Goal: Information Seeking & Learning: Check status

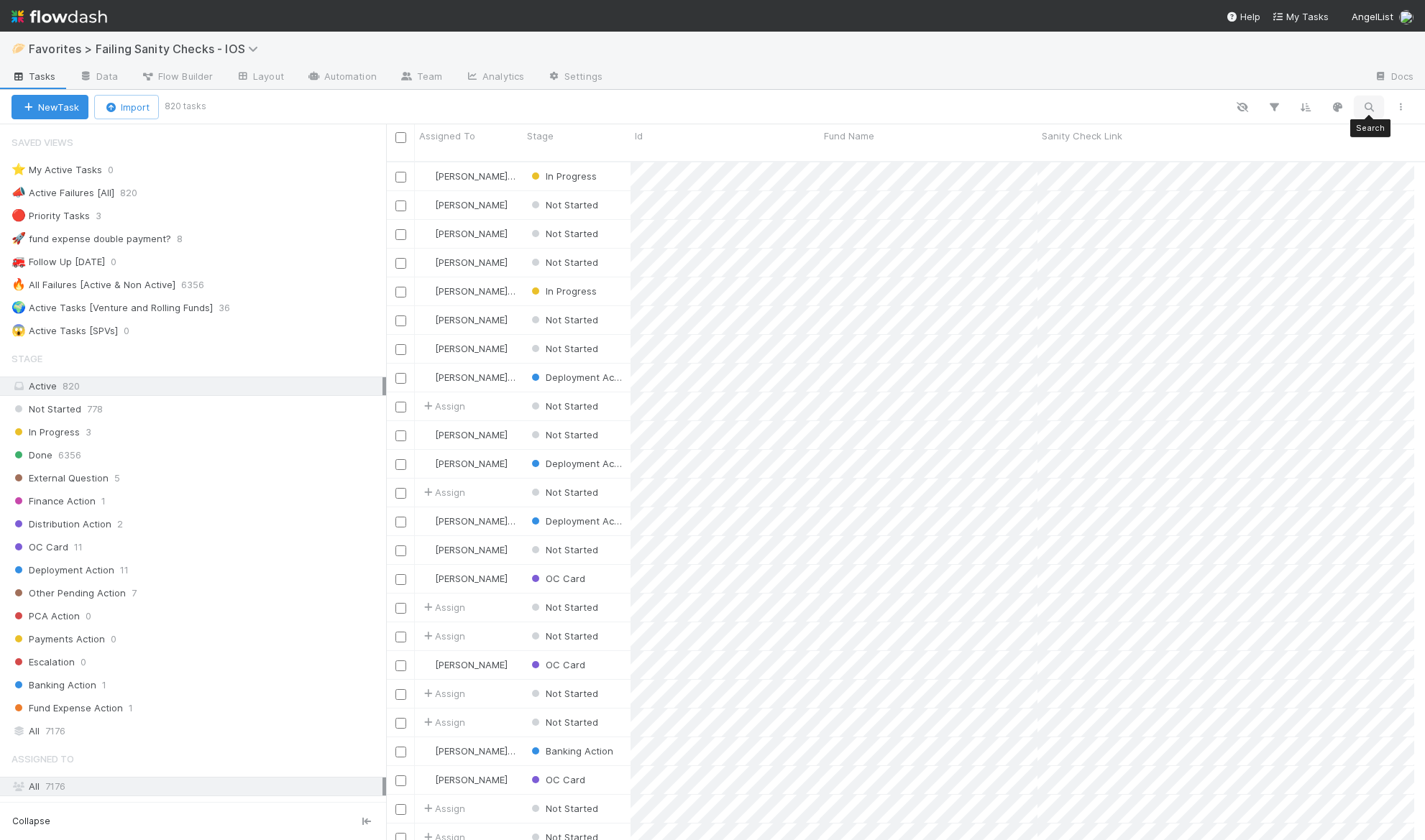
click at [1030, 106] on icon "button" at bounding box center [1368, 107] width 15 height 13
click at [1030, 54] on div at bounding box center [712, 420] width 1425 height 840
click at [1030, 55] on div "🥟 Favorites > Failing Sanity Checks - IOS" at bounding box center [712, 48] width 1425 height 34
click at [1030, 105] on icon "button" at bounding box center [1274, 107] width 15 height 13
click at [1030, 145] on button "Add Filter" at bounding box center [1053, 150] width 431 height 21
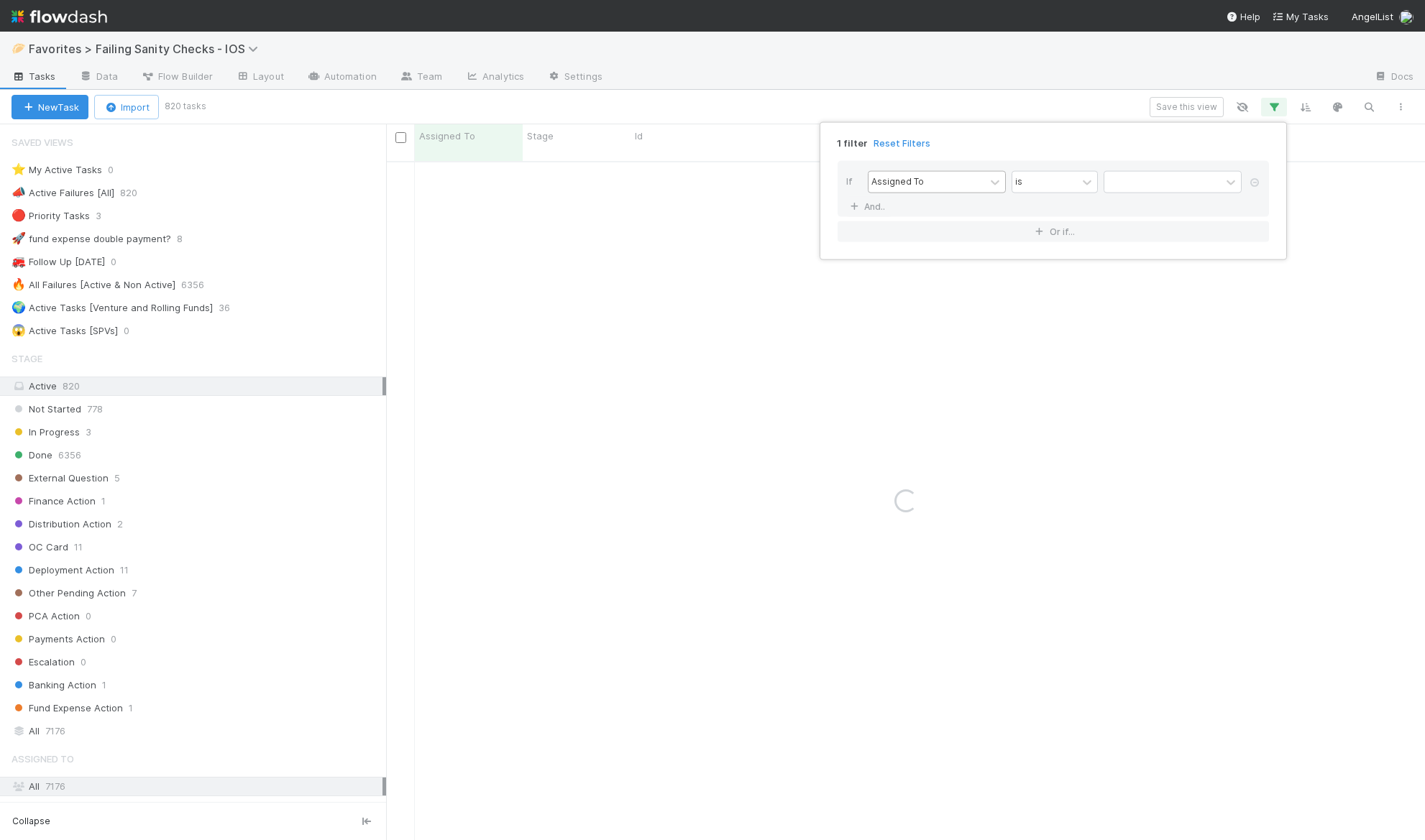
click at [928, 183] on div "Assigned To" at bounding box center [927, 182] width 116 height 21
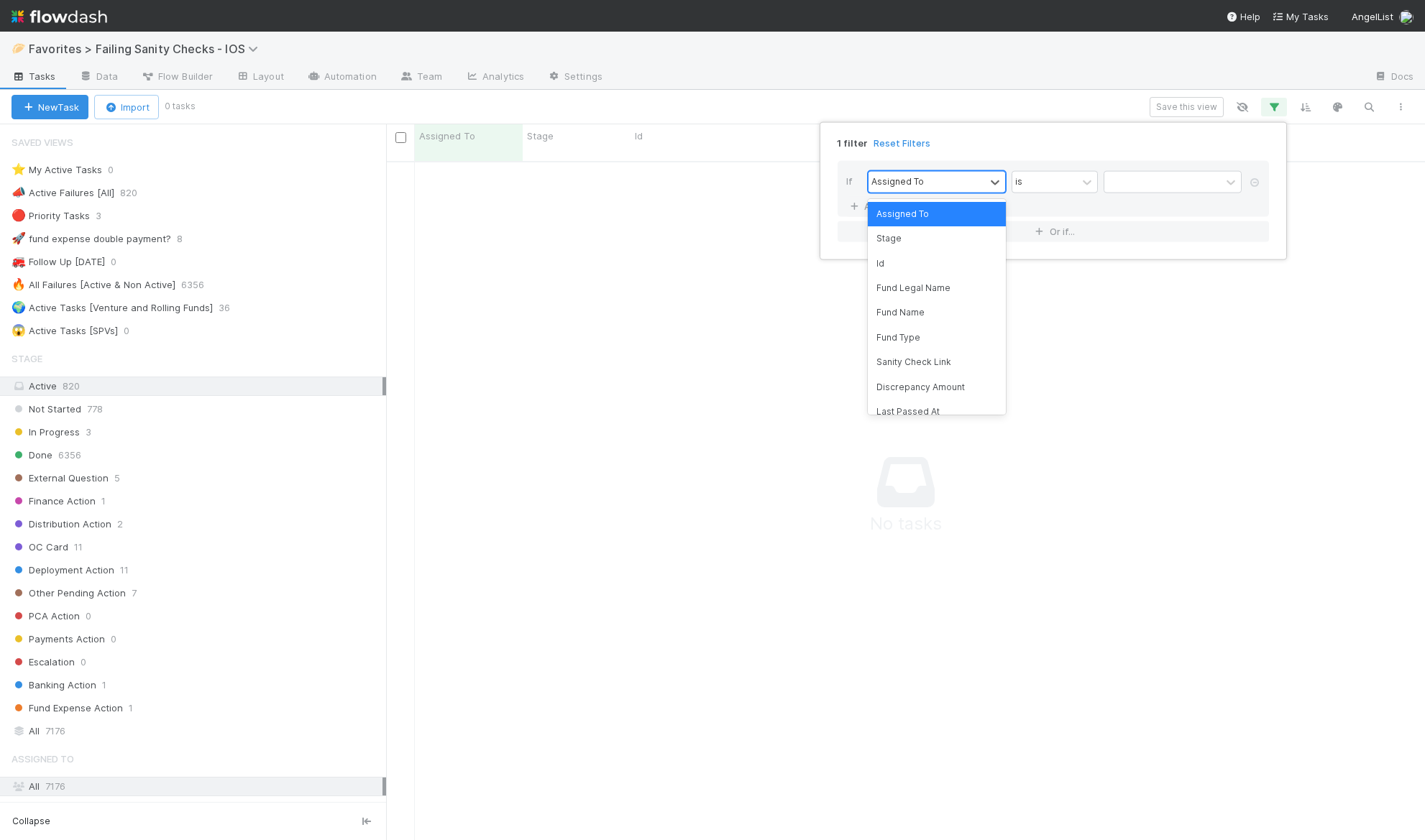
scroll to position [669, 1017]
type input "last"
click at [946, 211] on div "Last Passed At" at bounding box center [937, 214] width 138 height 24
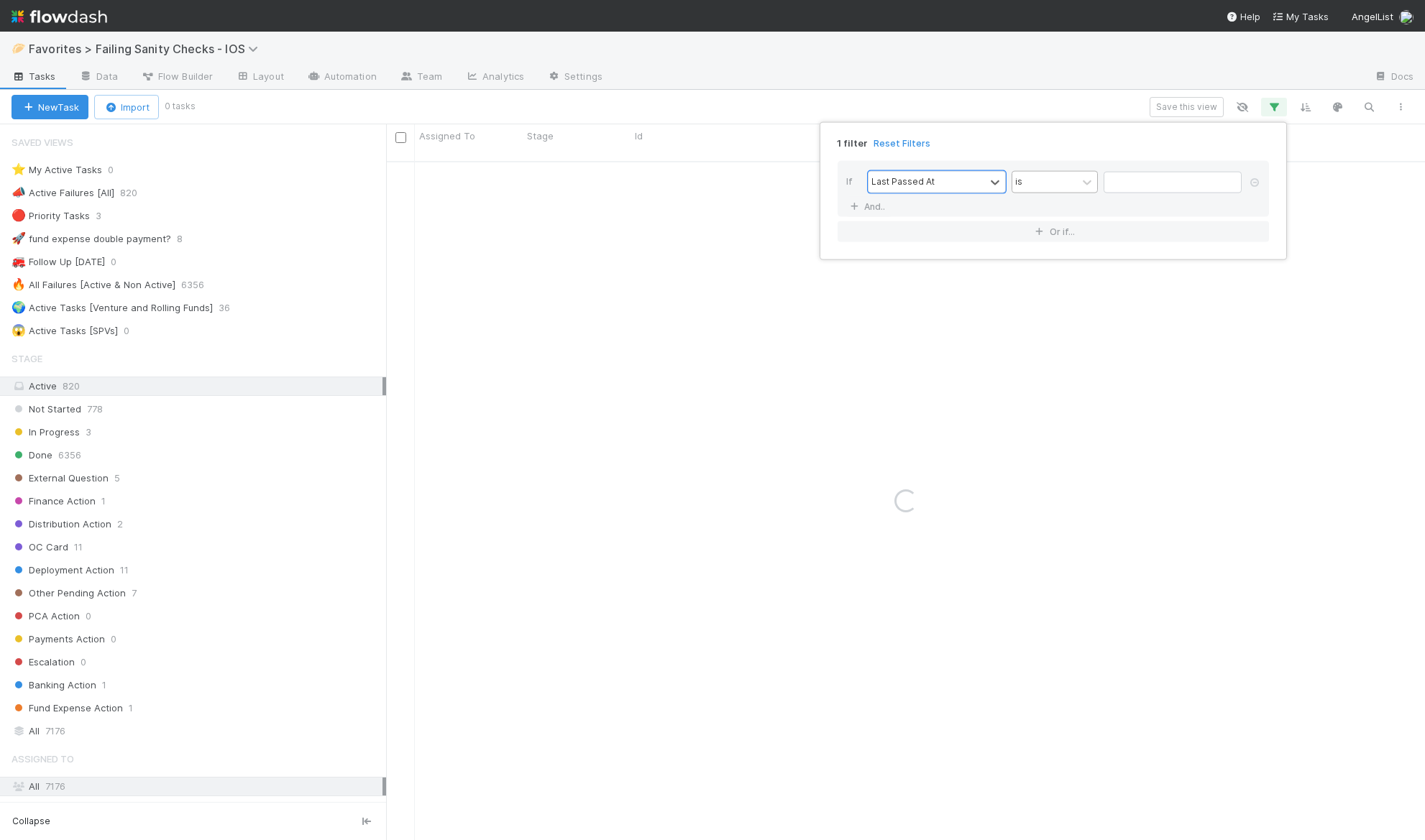
click at [1024, 189] on div "is" at bounding box center [1044, 182] width 65 height 21
click at [1030, 334] on div "is empty" at bounding box center [1054, 321] width 86 height 24
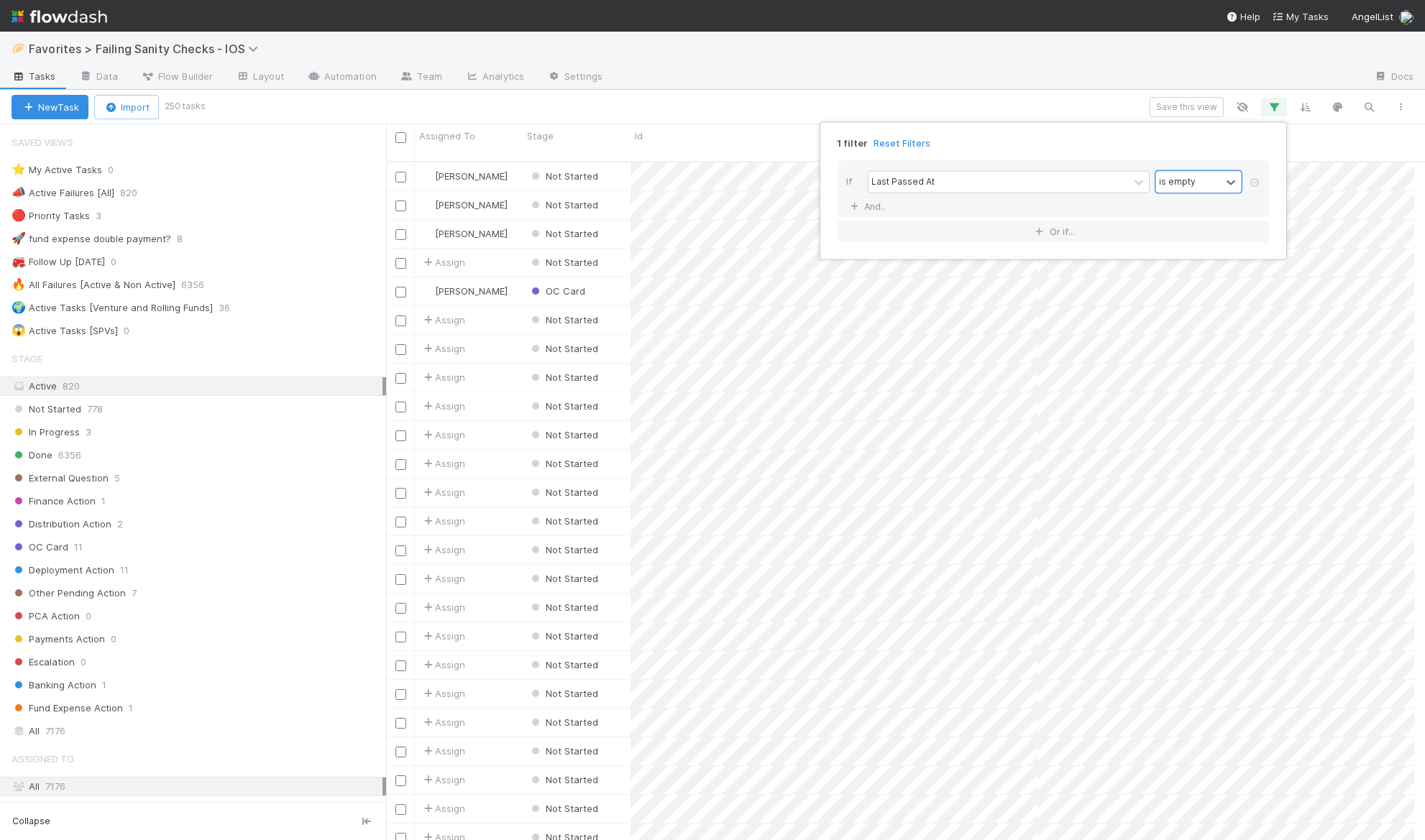
scroll to position [680, 1017]
click at [1030, 82] on div "1 filter Reset Filters If Last Passed At option is empty, selected. 0 results a…" at bounding box center [712, 420] width 1425 height 840
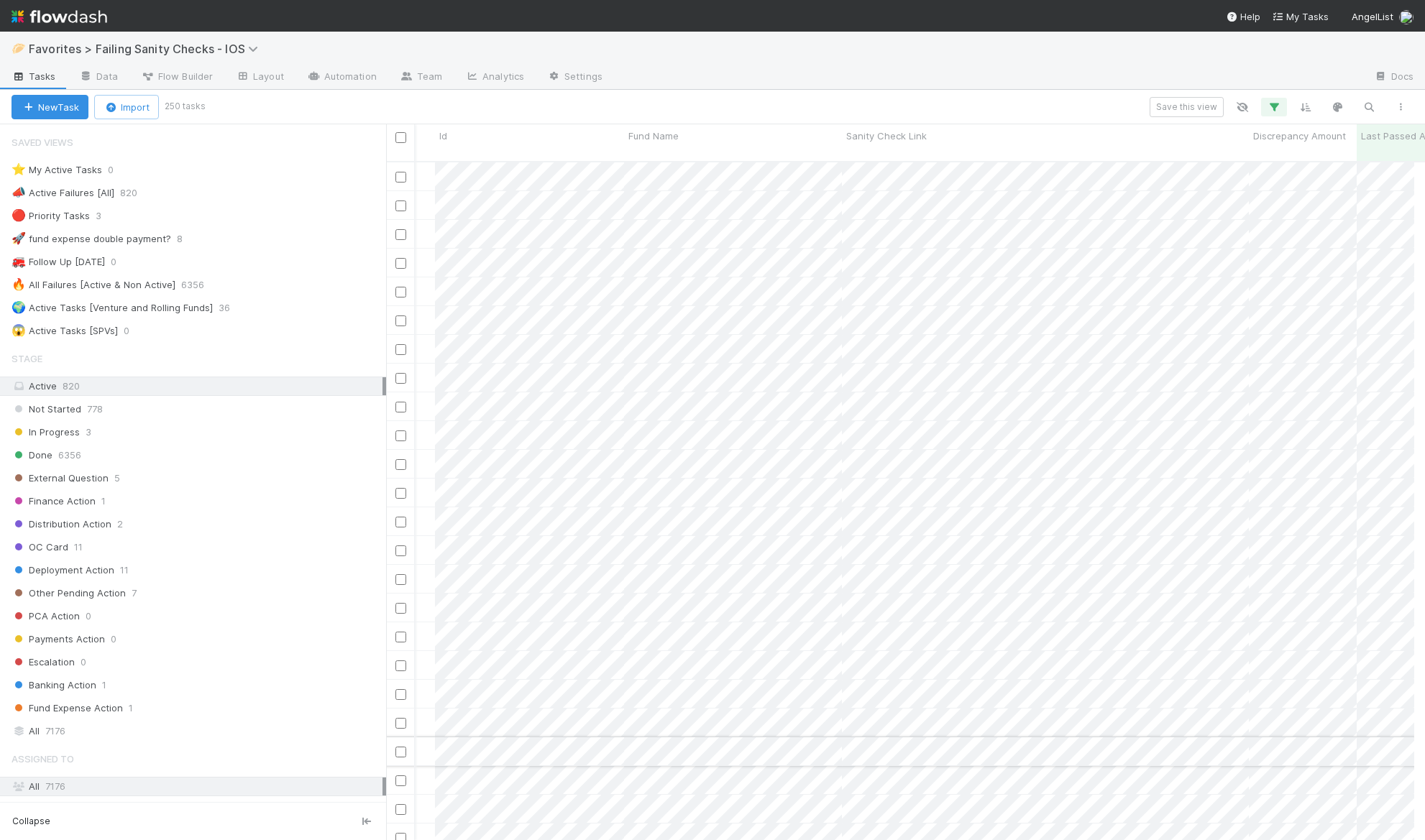
scroll to position [0, 311]
click at [1030, 110] on icon "button" at bounding box center [1274, 107] width 15 height 13
click at [1000, 186] on div "Last Passed At" at bounding box center [999, 182] width 261 height 21
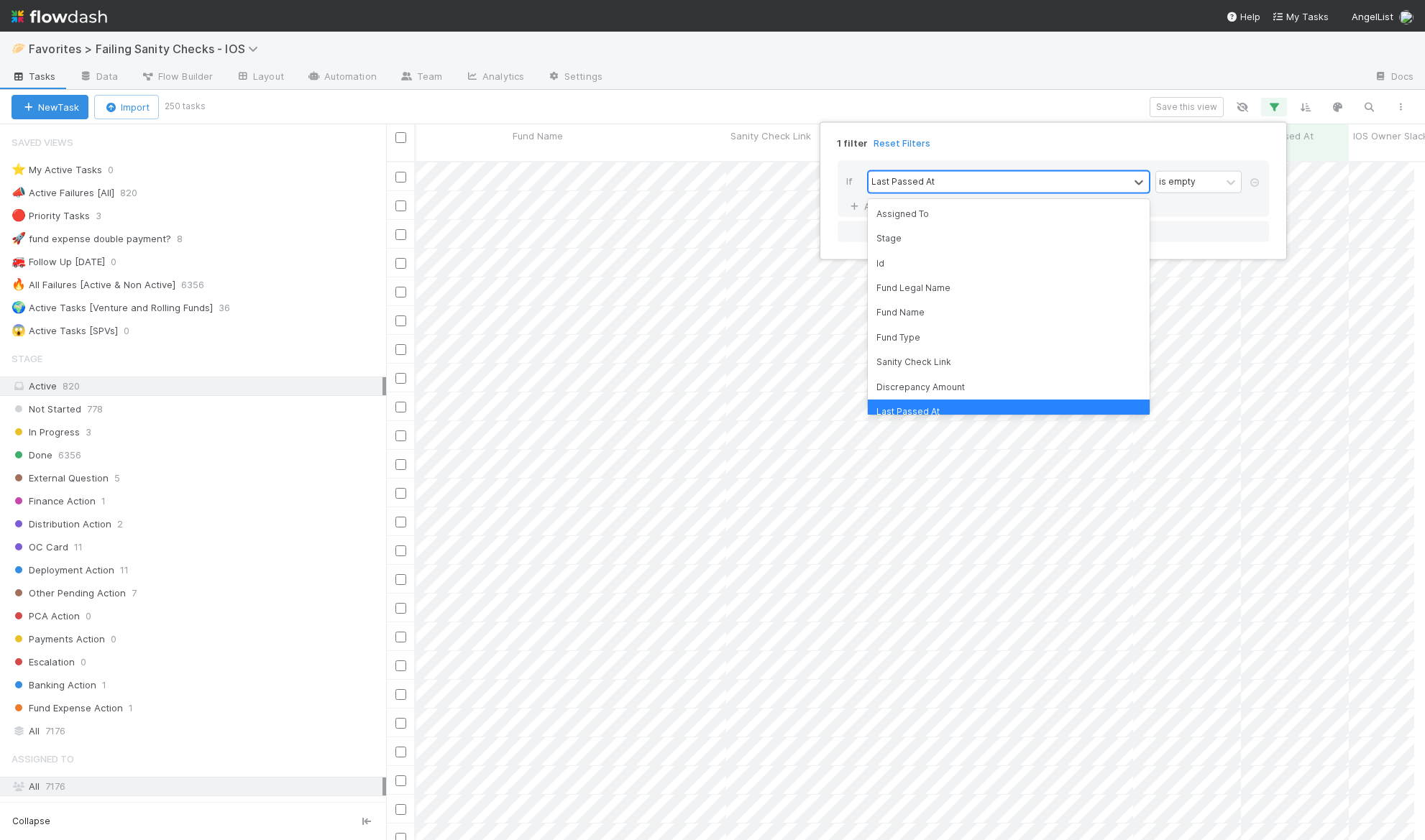
scroll to position [18, 0]
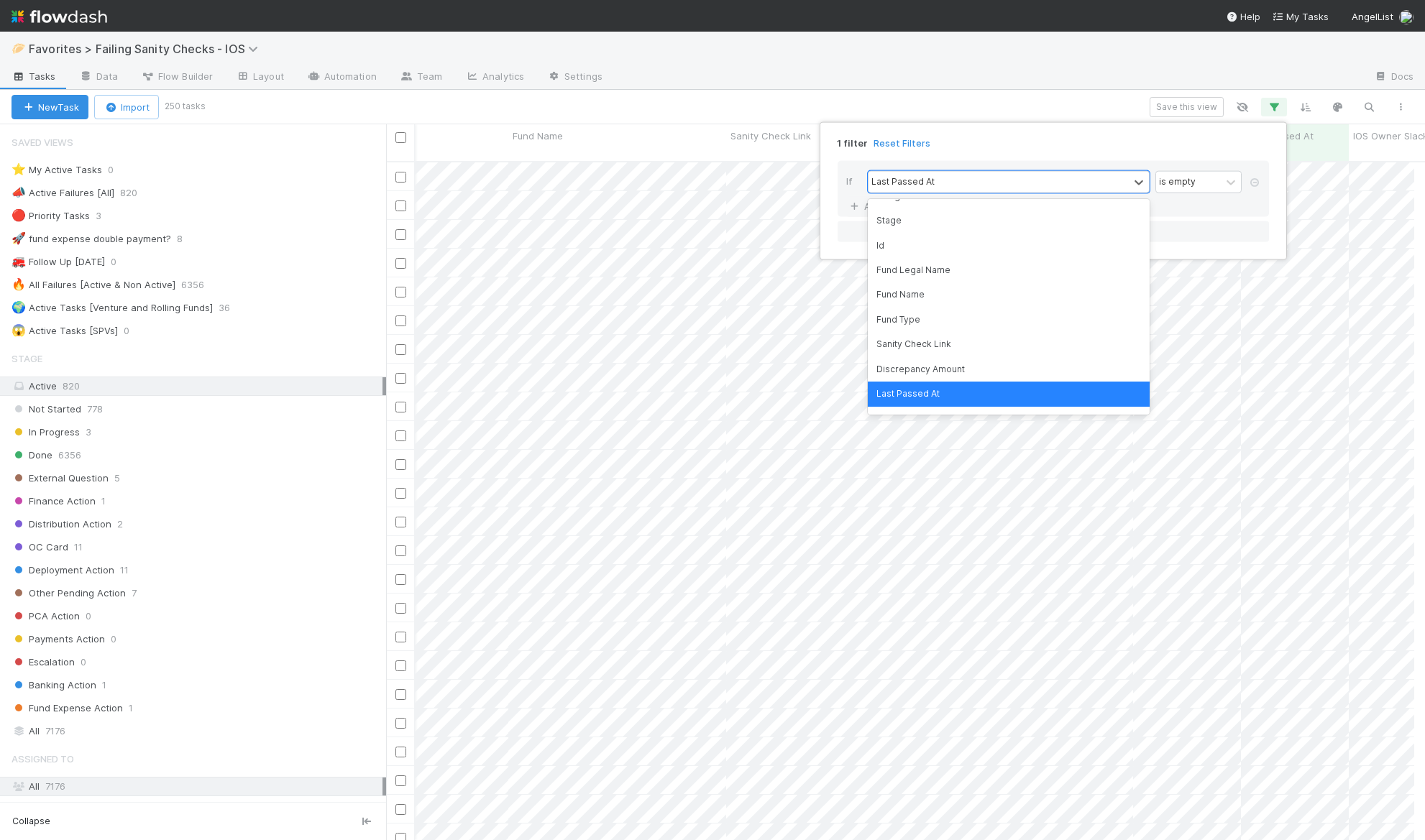
click at [1030, 211] on div "If option Last Passed At focused, 9 of 330. 330 results available. Use Up and D…" at bounding box center [1053, 189] width 431 height 56
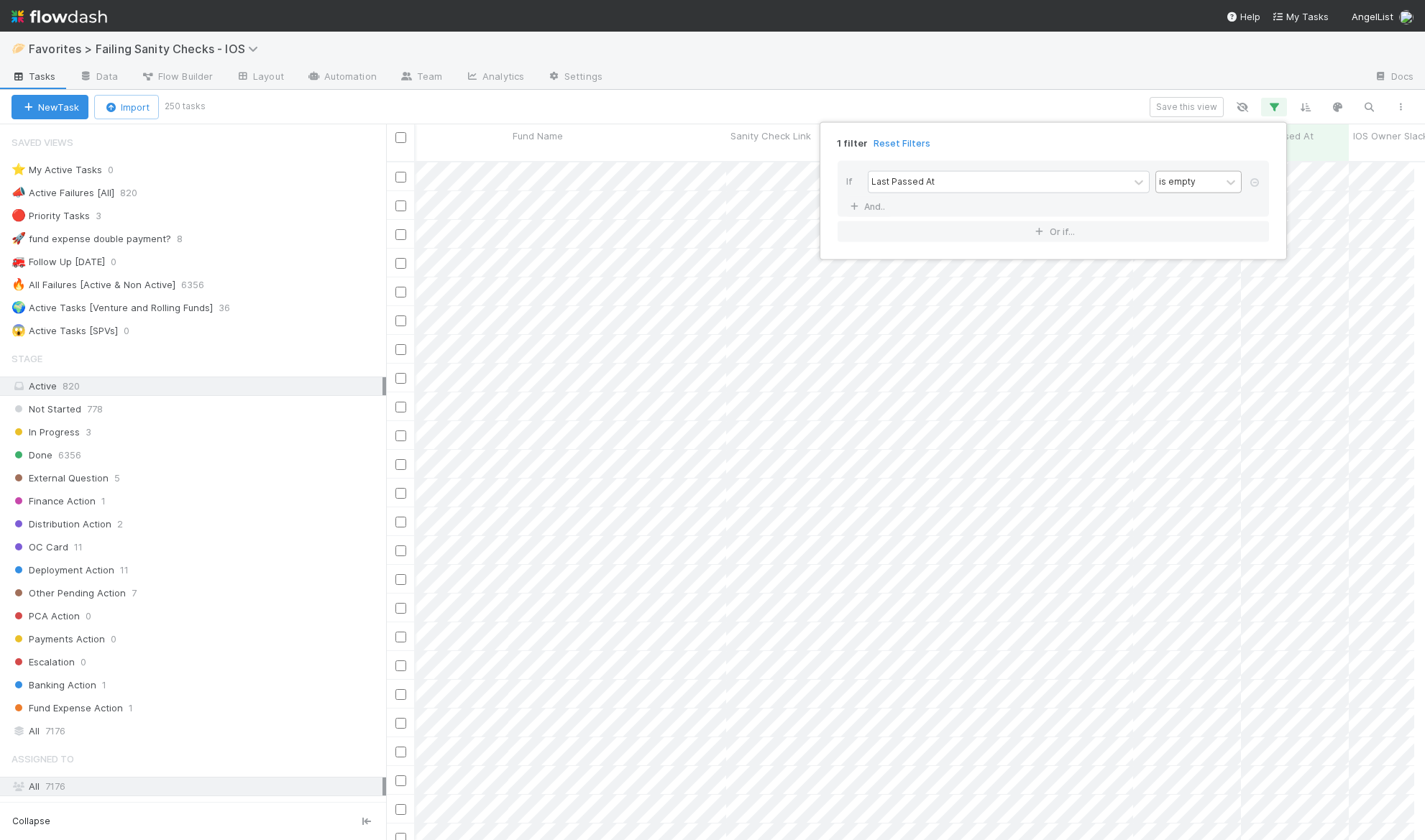
click at [1030, 183] on div "is empty" at bounding box center [1177, 182] width 37 height 13
click at [1030, 279] on div "is before" at bounding box center [1198, 282] width 86 height 24
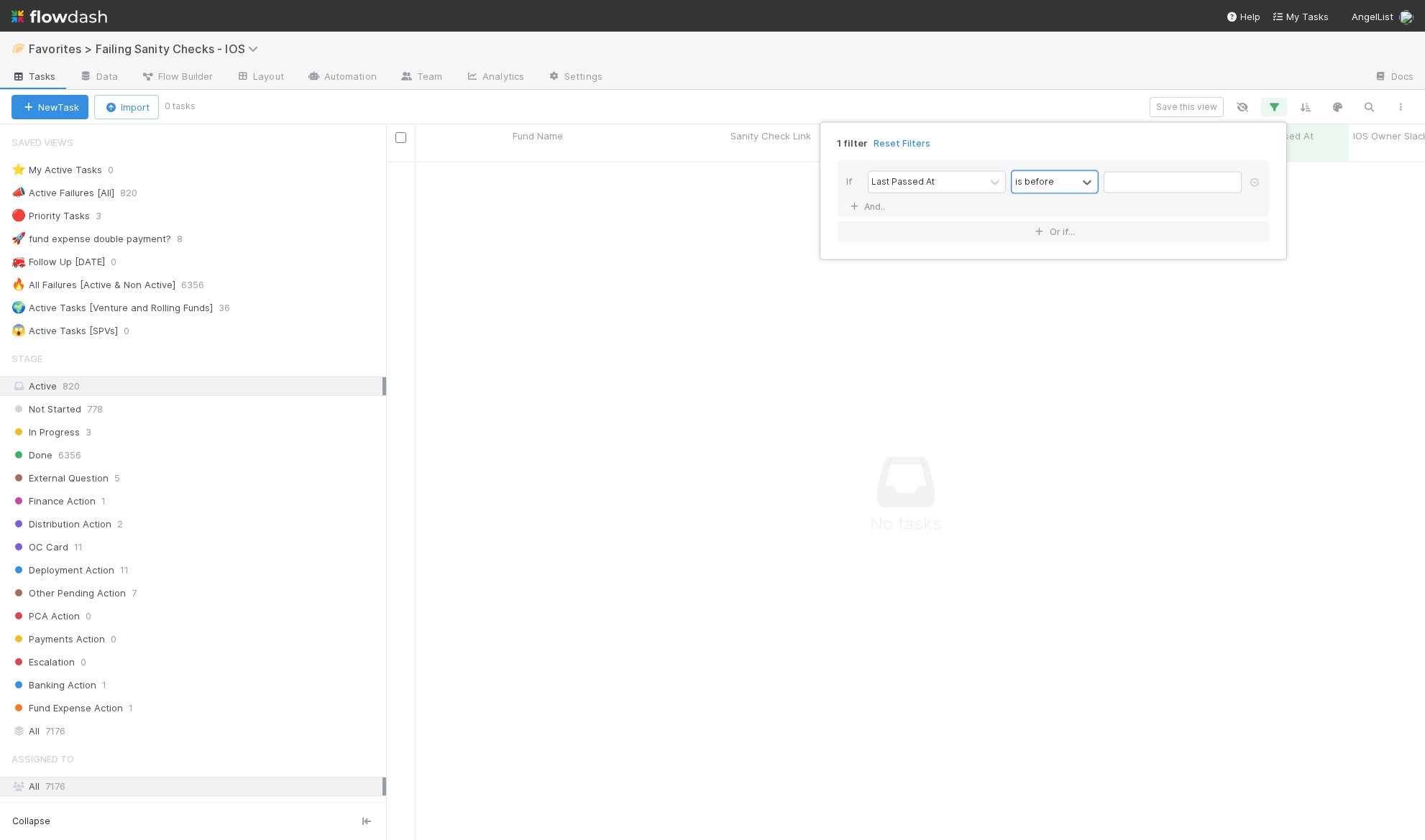
scroll to position [669, 1017]
click at [1030, 186] on input "text" at bounding box center [1172, 182] width 138 height 21
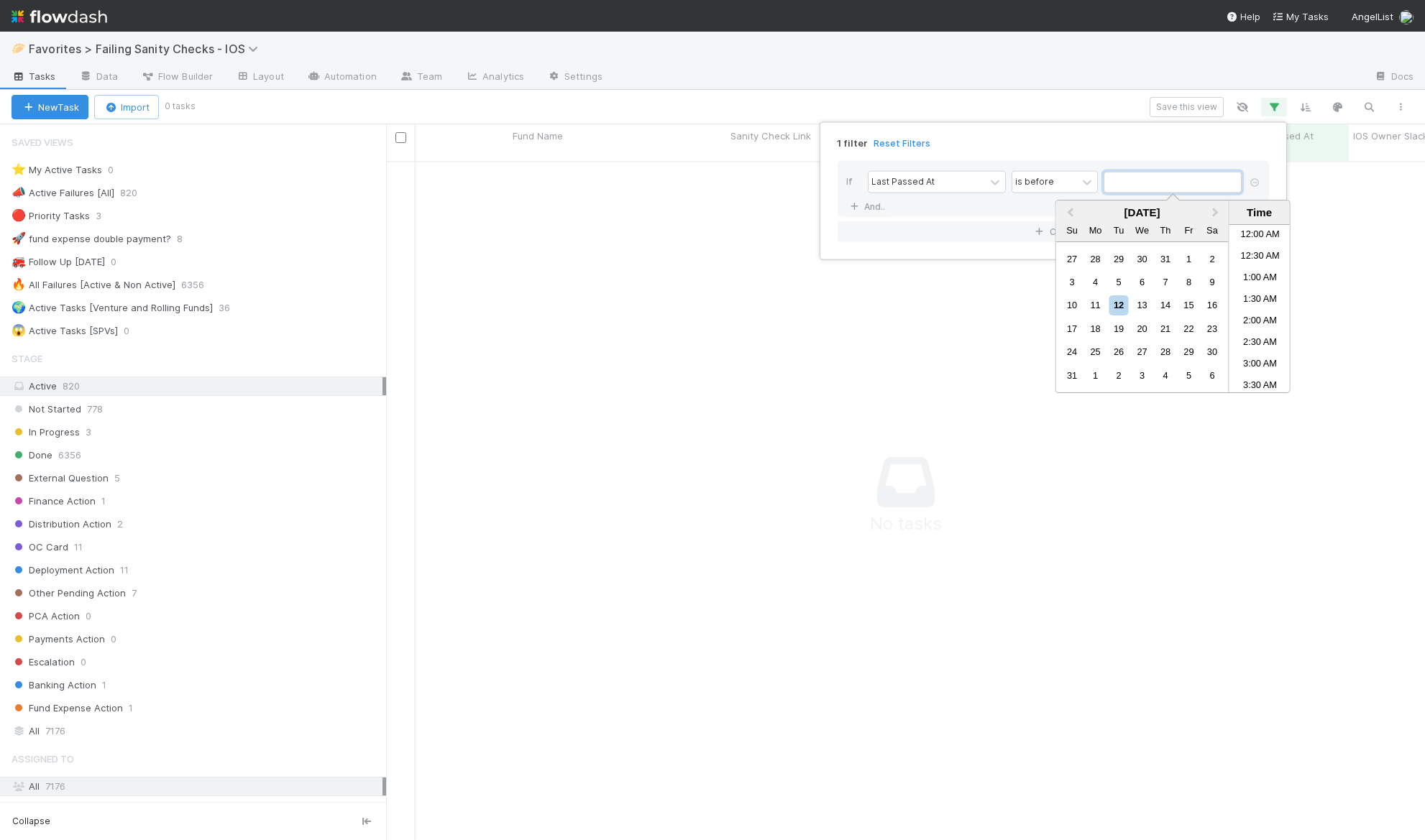
scroll to position [444, 0]
click at [1030, 209] on span "Previous Month" at bounding box center [1070, 213] width 0 height 17
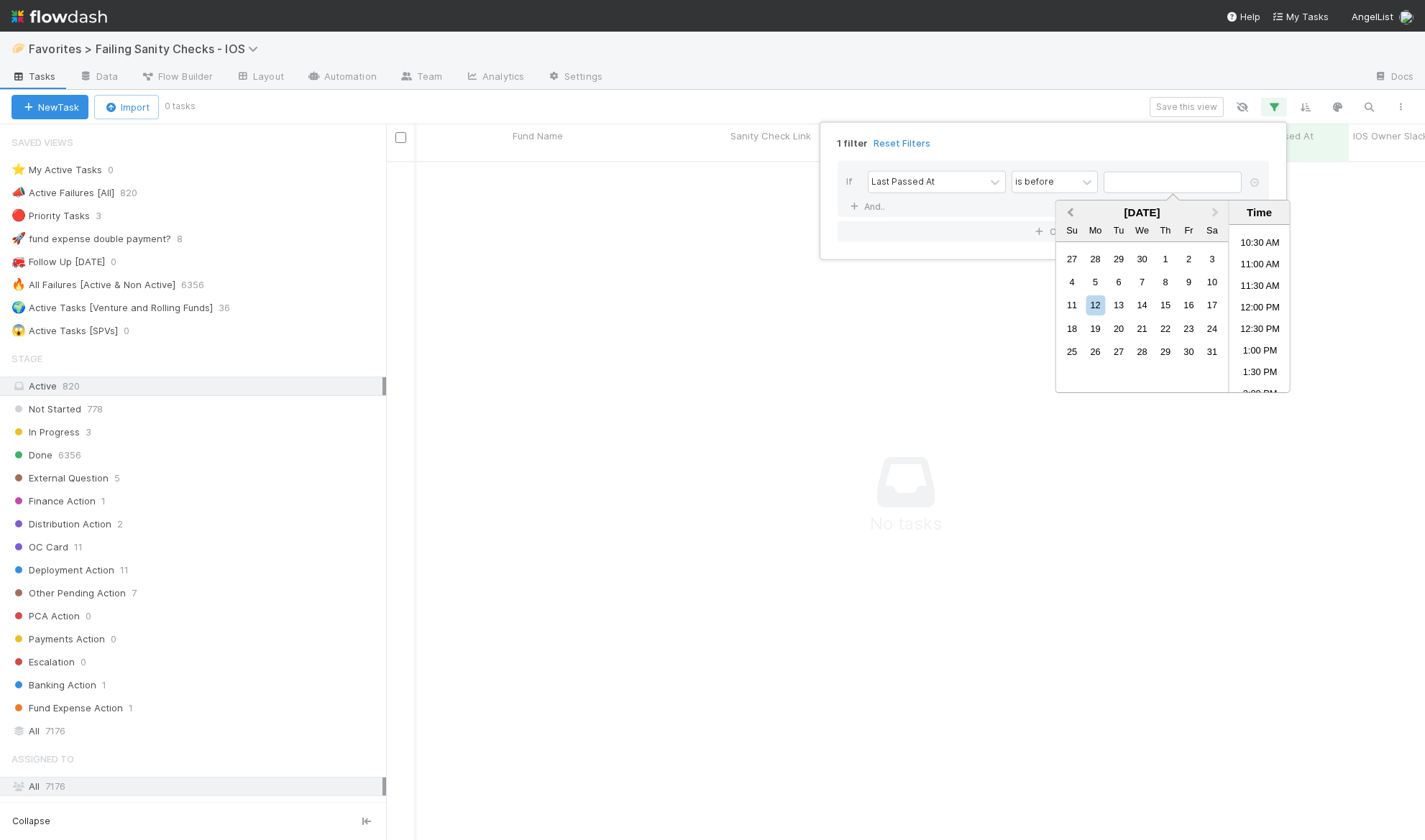
click at [1030, 209] on span "Previous Month" at bounding box center [1070, 213] width 0 height 17
click at [1030, 214] on span "Next Month" at bounding box center [1216, 213] width 0 height 17
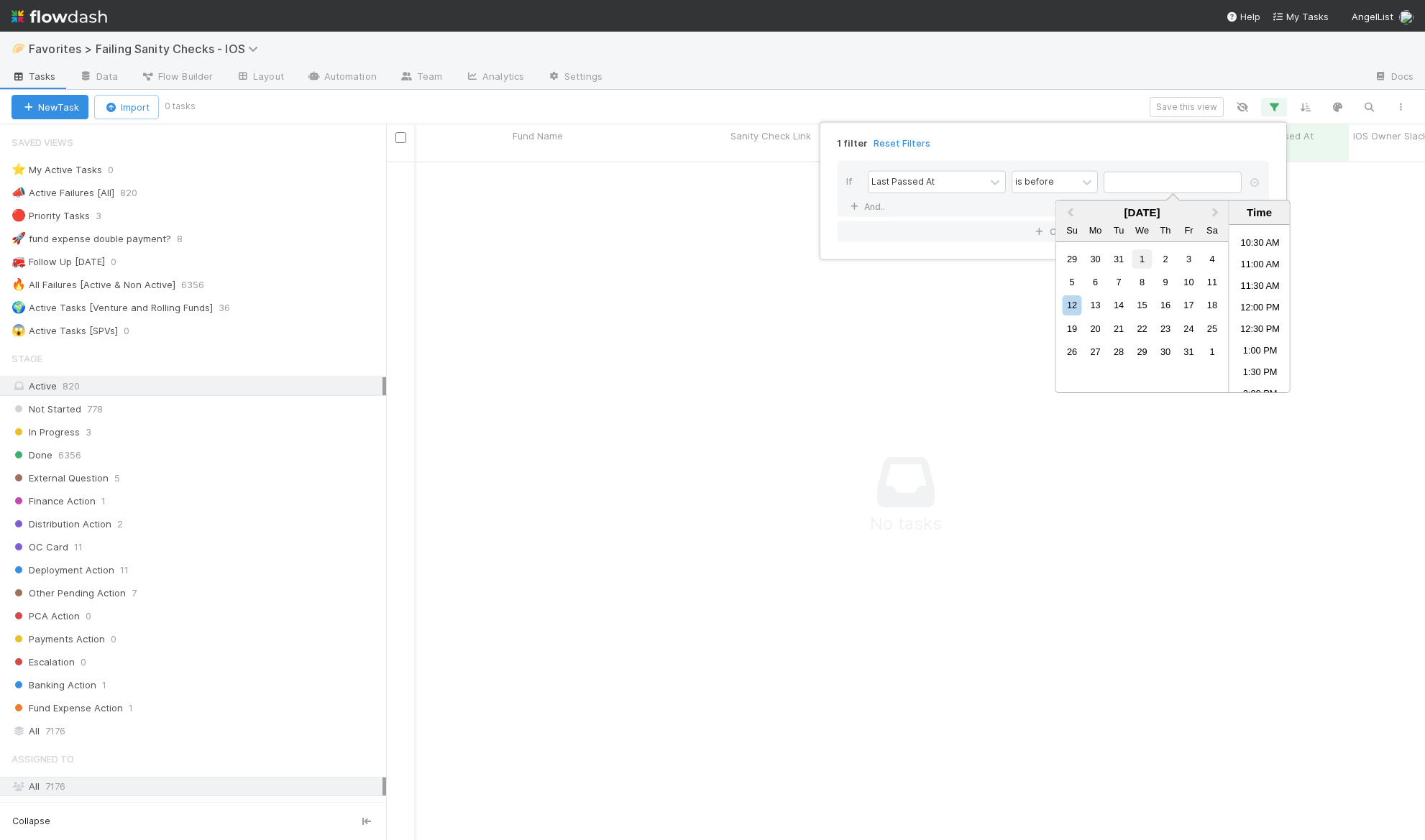
click at [1030, 260] on div "1" at bounding box center [1142, 258] width 19 height 19
type input "[DATE] 12:00:00 AM"
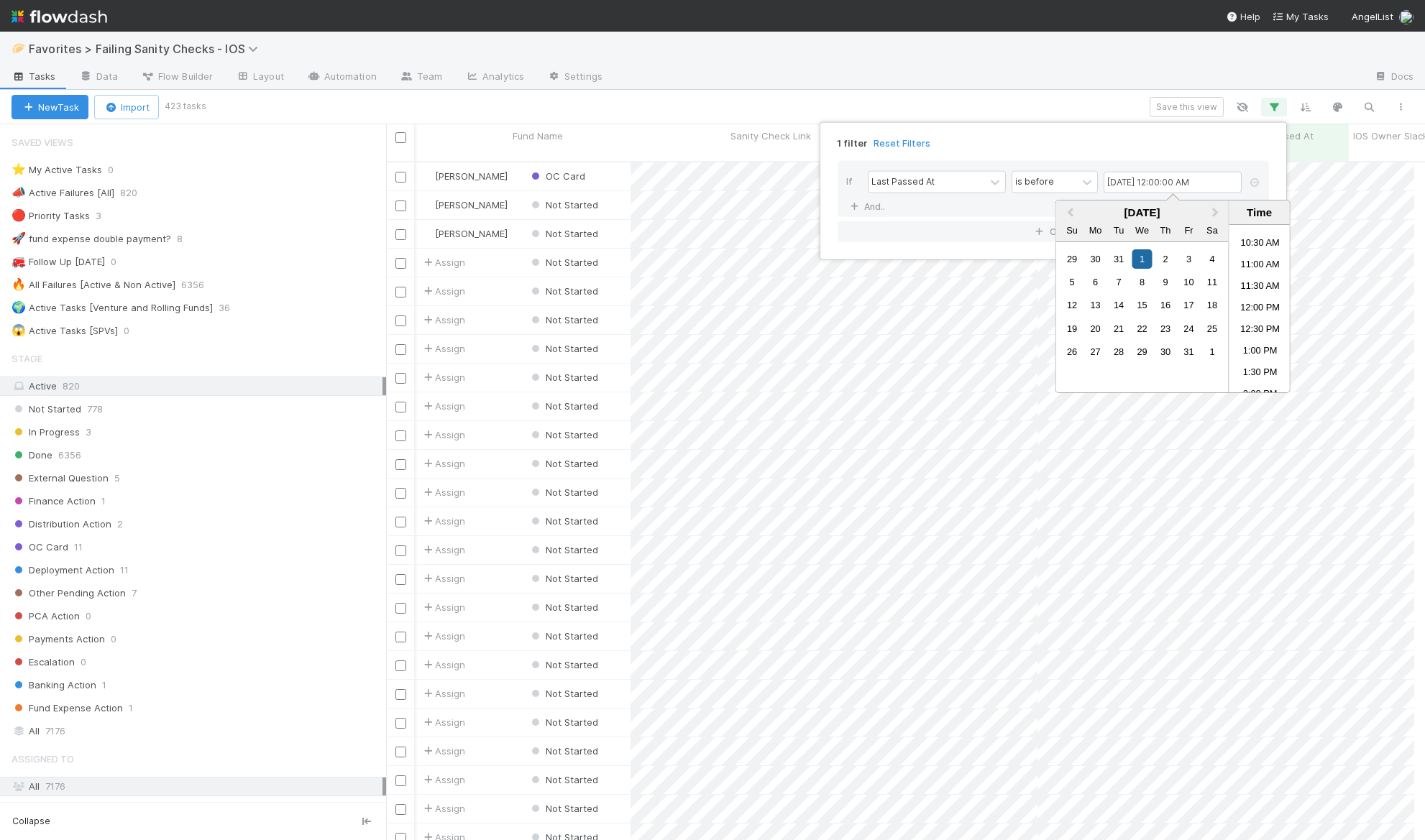
scroll to position [680, 1017]
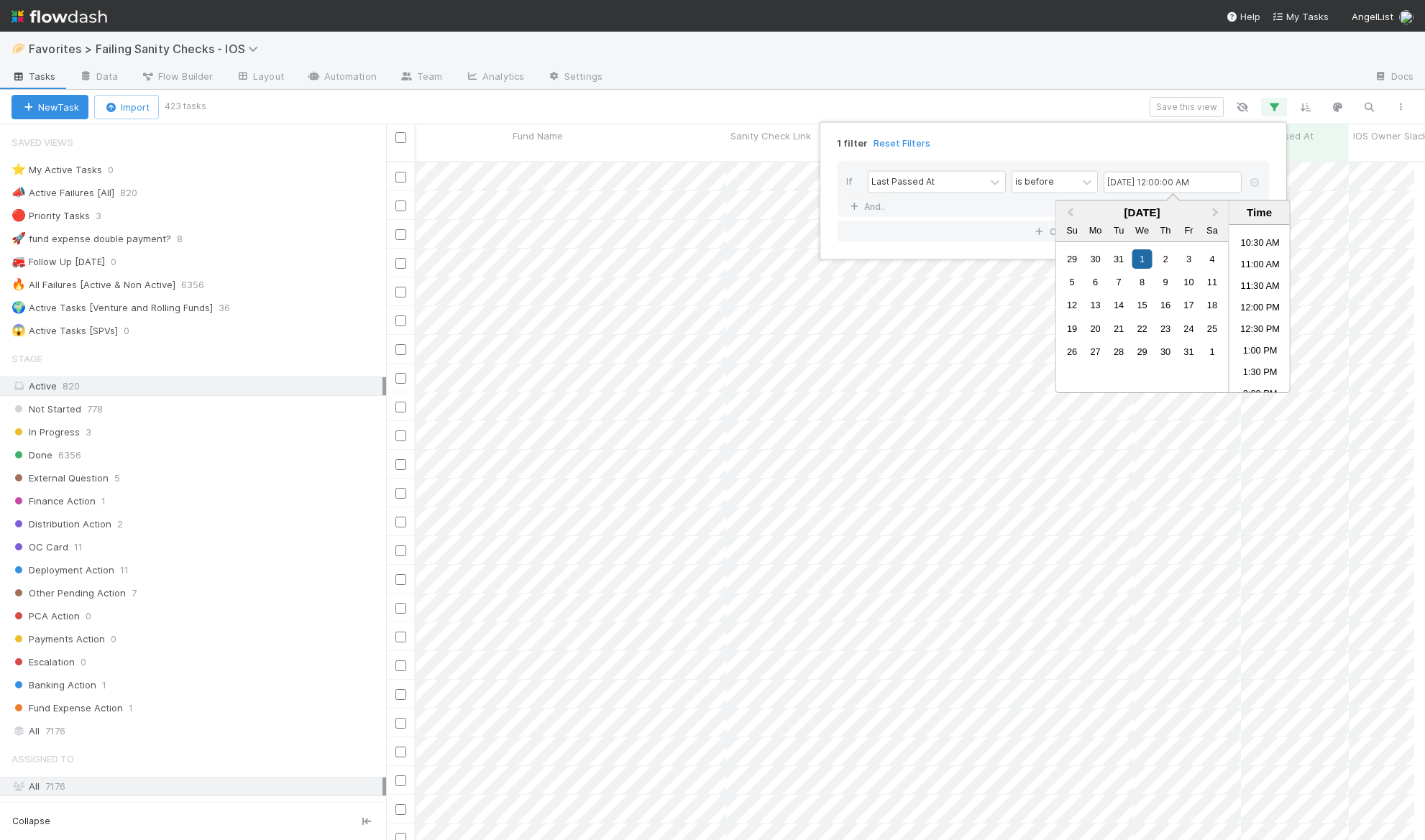
click at [1030, 147] on div "1 filter Reset Filters" at bounding box center [1053, 138] width 455 height 21
click at [1030, 72] on div "1 filter Reset Filters If Last Passed At is before [DATE] 12:00:00 AM And.. Or …" at bounding box center [712, 420] width 1425 height 840
